Goal: Task Accomplishment & Management: Manage account settings

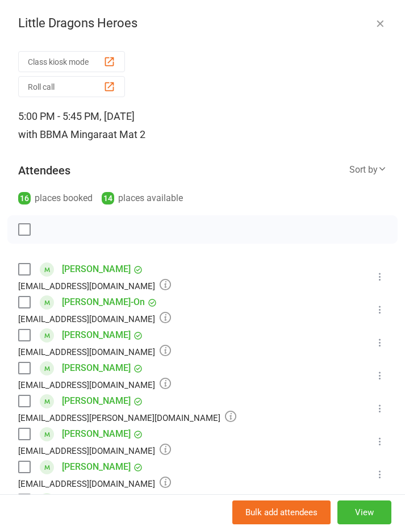
click at [20, 267] on label at bounding box center [23, 269] width 11 height 11
click at [21, 271] on label at bounding box center [23, 269] width 11 height 11
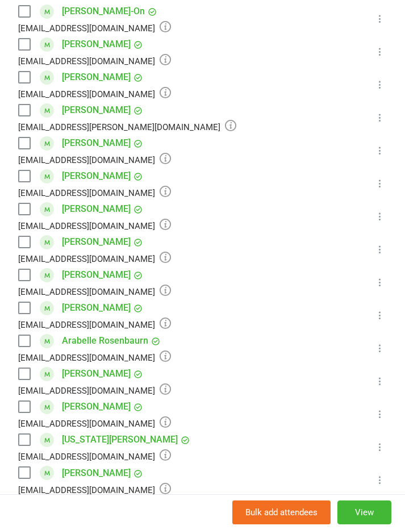
scroll to position [289, 0]
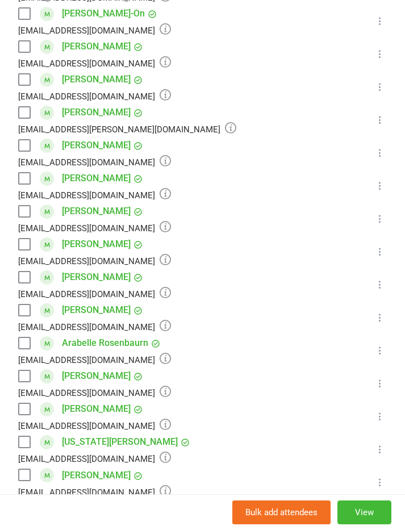
click at [30, 147] on label at bounding box center [23, 145] width 11 height 11
click at [23, 173] on label at bounding box center [23, 178] width 11 height 11
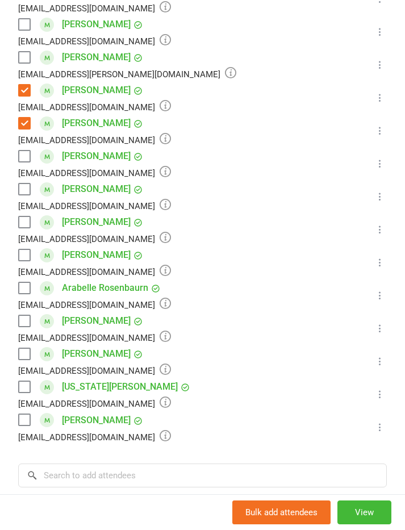
scroll to position [345, 0]
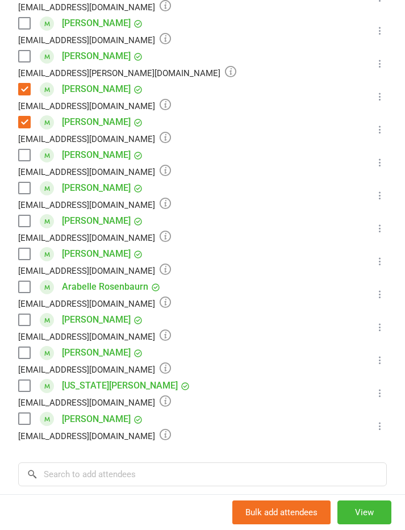
click at [21, 382] on label at bounding box center [23, 385] width 11 height 11
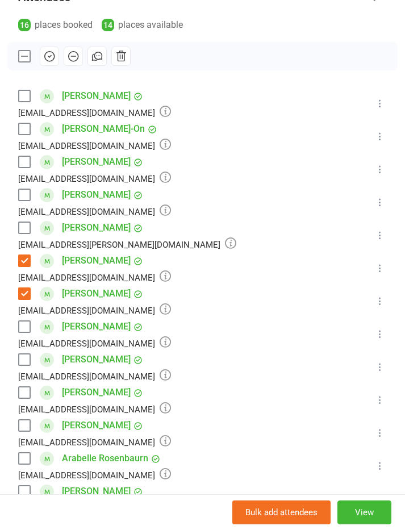
scroll to position [174, 0]
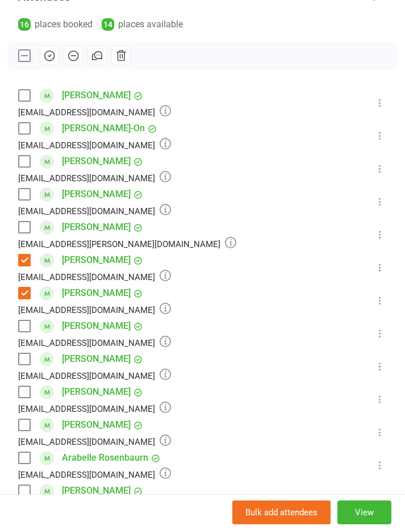
click at [19, 364] on label at bounding box center [23, 358] width 11 height 11
click at [47, 56] on icon "button" at bounding box center [49, 55] width 12 height 12
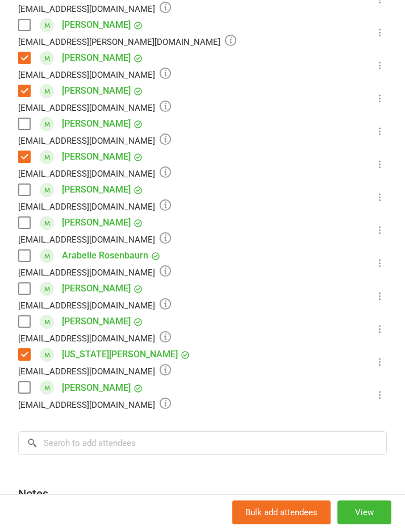
scroll to position [377, 0]
click at [32, 250] on div "Arabelle Rosenbaurn heph27@gmail.com" at bounding box center [96, 262] width 157 height 33
click at [30, 254] on label at bounding box center [23, 254] width 11 height 11
click at [26, 253] on label at bounding box center [23, 254] width 11 height 11
click at [28, 259] on label at bounding box center [23, 254] width 11 height 11
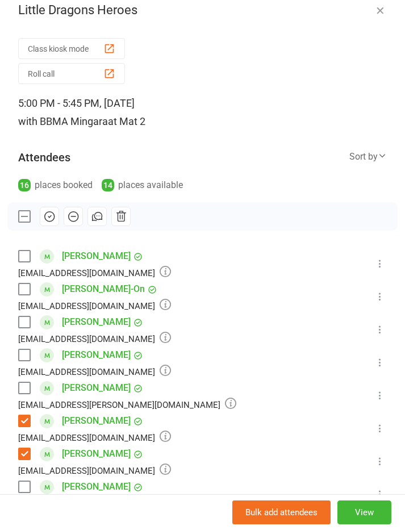
scroll to position [14, 0]
click at [22, 251] on label at bounding box center [23, 255] width 11 height 11
click at [22, 279] on div "Sarah Bito-On aurorabitoon@gmail.com" at bounding box center [96, 295] width 157 height 33
click at [28, 316] on label at bounding box center [23, 321] width 11 height 11
click at [23, 345] on div "samantha-hill88@outlook.com" at bounding box center [94, 338] width 153 height 15
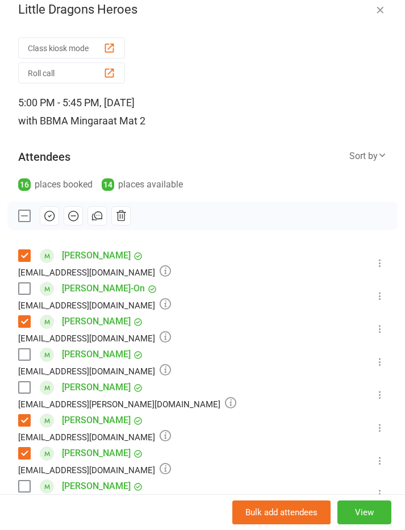
click at [23, 355] on label at bounding box center [23, 354] width 11 height 11
click at [22, 280] on div "Sarah Bito-On aurorabitoon@gmail.com" at bounding box center [96, 295] width 157 height 33
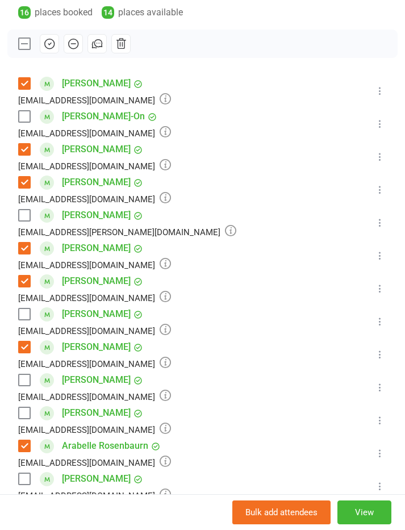
scroll to position [186, 0]
click at [30, 218] on label at bounding box center [23, 215] width 11 height 11
click at [25, 385] on label at bounding box center [23, 379] width 11 height 11
click at [30, 312] on label at bounding box center [23, 313] width 11 height 11
click at [24, 415] on label at bounding box center [23, 412] width 11 height 11
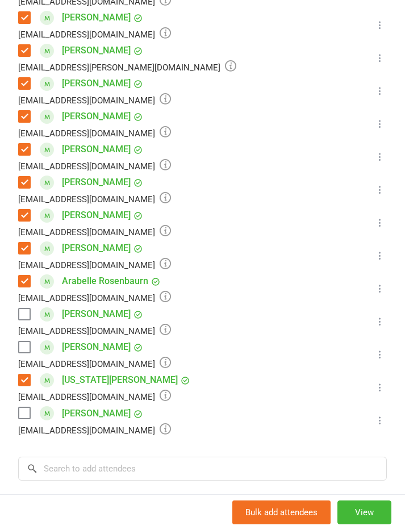
scroll to position [350, 0]
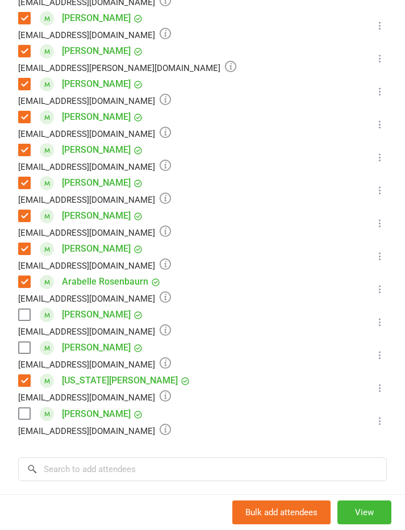
click at [27, 419] on label at bounding box center [23, 413] width 11 height 11
click at [22, 352] on label at bounding box center [23, 347] width 11 height 11
click at [23, 320] on label at bounding box center [23, 314] width 11 height 11
click at [26, 347] on label at bounding box center [23, 347] width 11 height 11
click at [23, 313] on label at bounding box center [23, 314] width 11 height 11
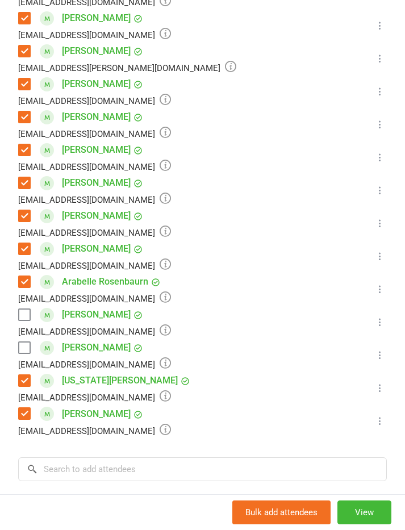
click at [24, 345] on label at bounding box center [23, 347] width 11 height 11
click at [27, 315] on label at bounding box center [23, 314] width 11 height 11
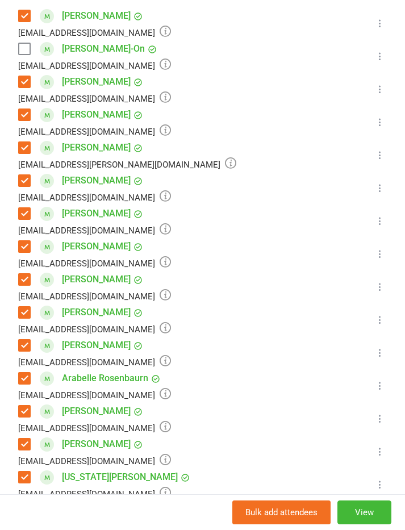
scroll to position [252, 0]
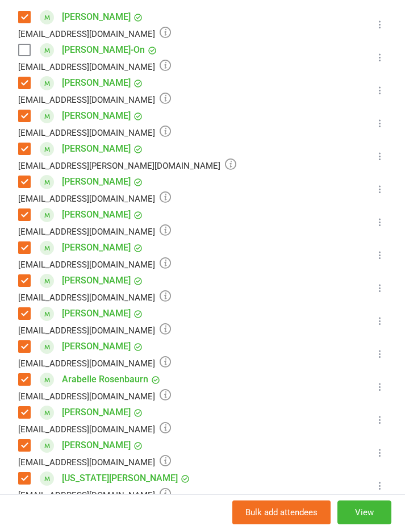
click at [29, 52] on label at bounding box center [23, 49] width 11 height 11
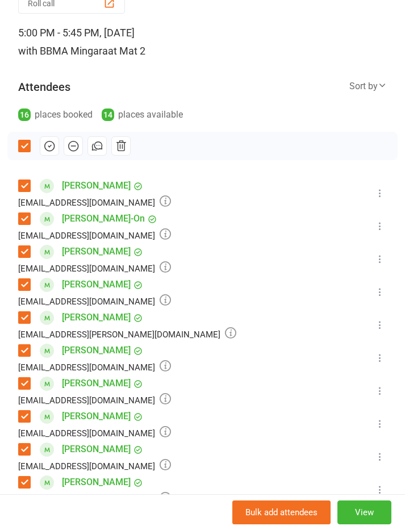
scroll to position [85, 0]
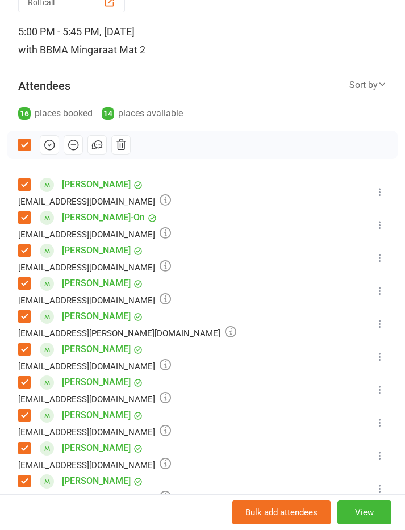
click at [54, 147] on icon "button" at bounding box center [50, 145] width 10 height 10
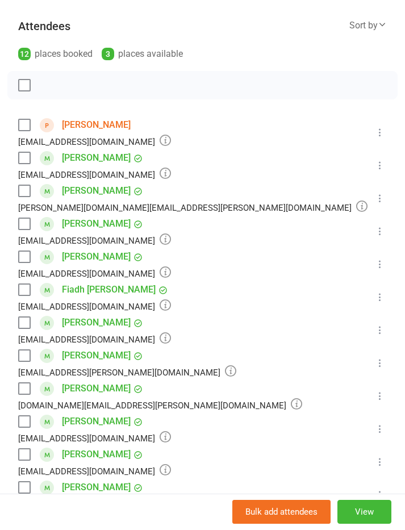
scroll to position [145, 0]
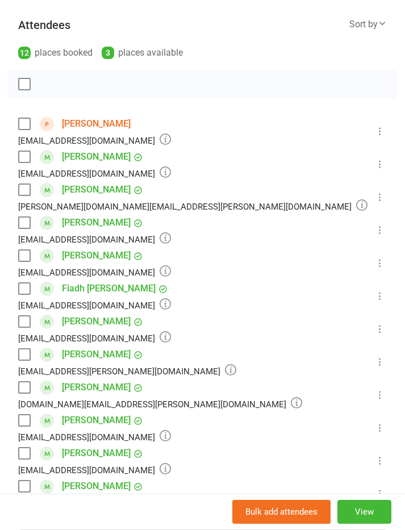
click at [27, 156] on label at bounding box center [23, 156] width 11 height 11
click at [22, 189] on label at bounding box center [23, 189] width 11 height 11
click at [23, 358] on label at bounding box center [23, 354] width 11 height 11
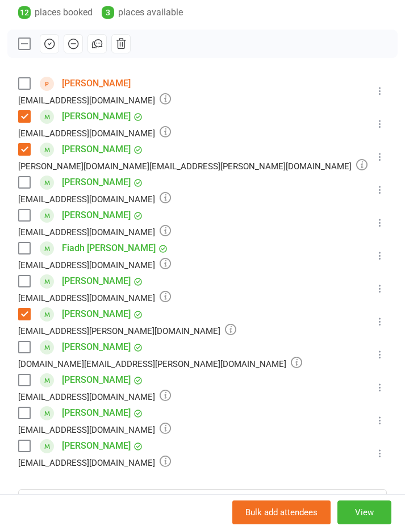
scroll to position [185, 0]
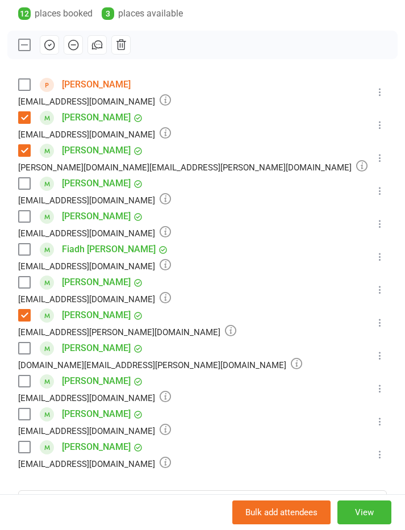
click at [29, 277] on label at bounding box center [23, 282] width 11 height 11
click at [22, 350] on label at bounding box center [23, 348] width 11 height 11
click at [23, 412] on label at bounding box center [23, 413] width 11 height 11
click at [22, 249] on label at bounding box center [23, 249] width 11 height 11
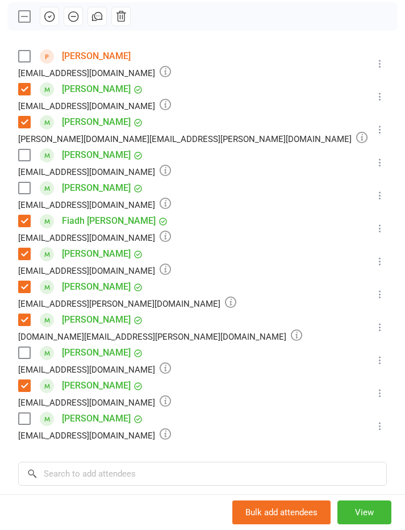
scroll to position [204, 0]
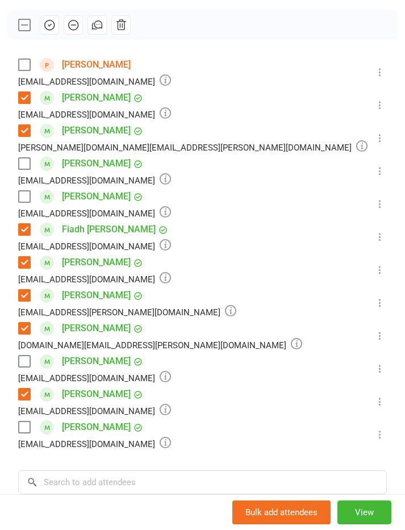
click at [28, 70] on label at bounding box center [23, 64] width 11 height 11
click at [28, 163] on label at bounding box center [23, 163] width 11 height 11
click at [30, 66] on label at bounding box center [23, 64] width 11 height 11
click at [52, 24] on icon "button" at bounding box center [49, 25] width 12 height 12
click at [55, 20] on icon "button" at bounding box center [49, 25] width 12 height 12
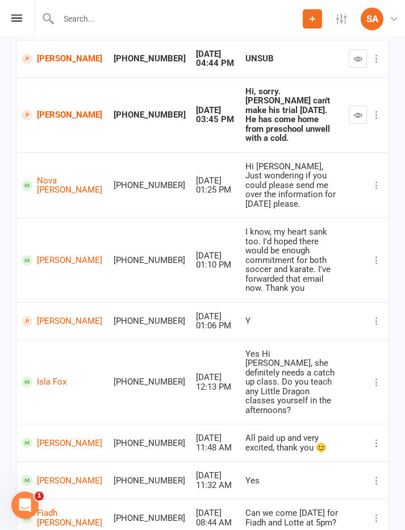
scroll to position [201, 0]
click at [11, 14] on icon at bounding box center [16, 17] width 11 height 7
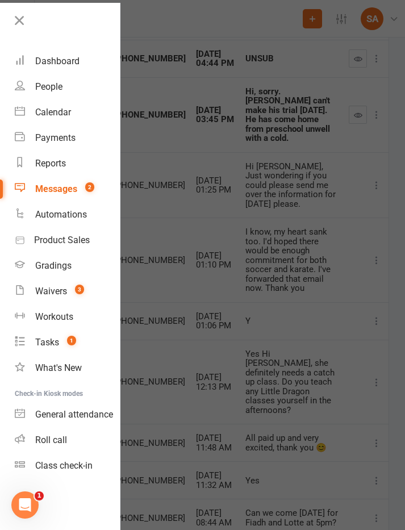
click at [64, 110] on div "Calendar" at bounding box center [53, 112] width 36 height 11
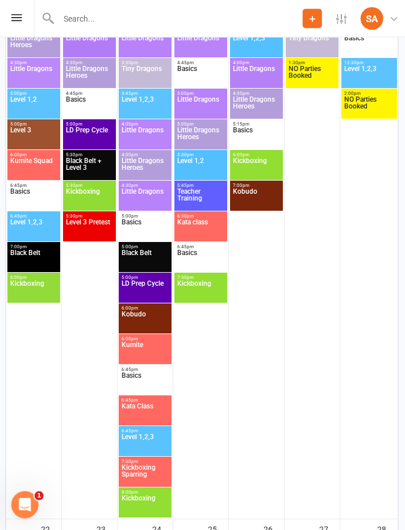
scroll to position [1999, 1]
